Goal: Information Seeking & Learning: Learn about a topic

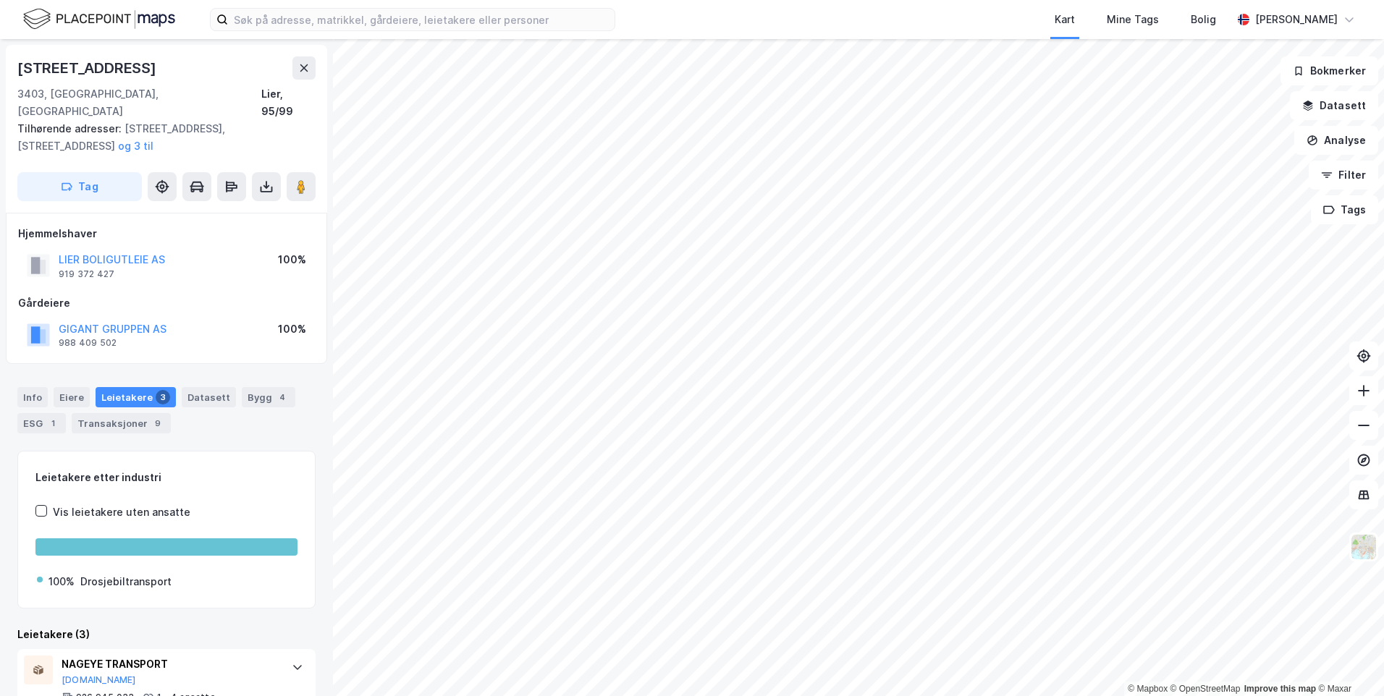
click at [291, 75] on div "[STREET_ADDRESS]" at bounding box center [166, 67] width 298 height 23
click at [292, 75] on button at bounding box center [303, 67] width 23 height 23
